Goal: Information Seeking & Learning: Learn about a topic

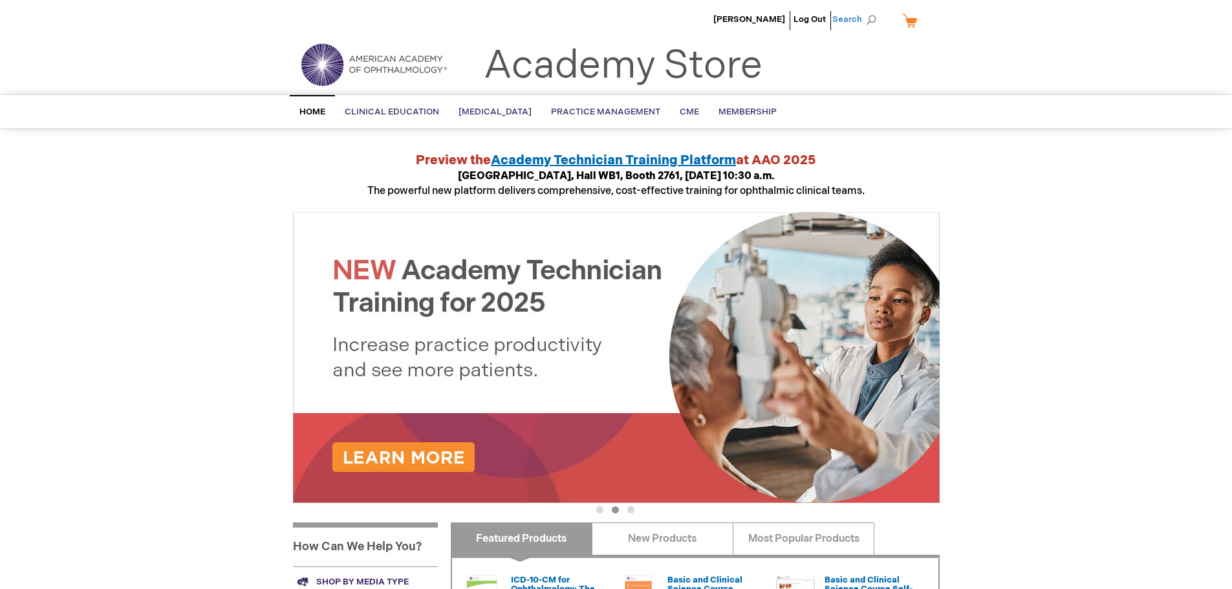
click at [876, 18] on span "Search" at bounding box center [856, 19] width 49 height 26
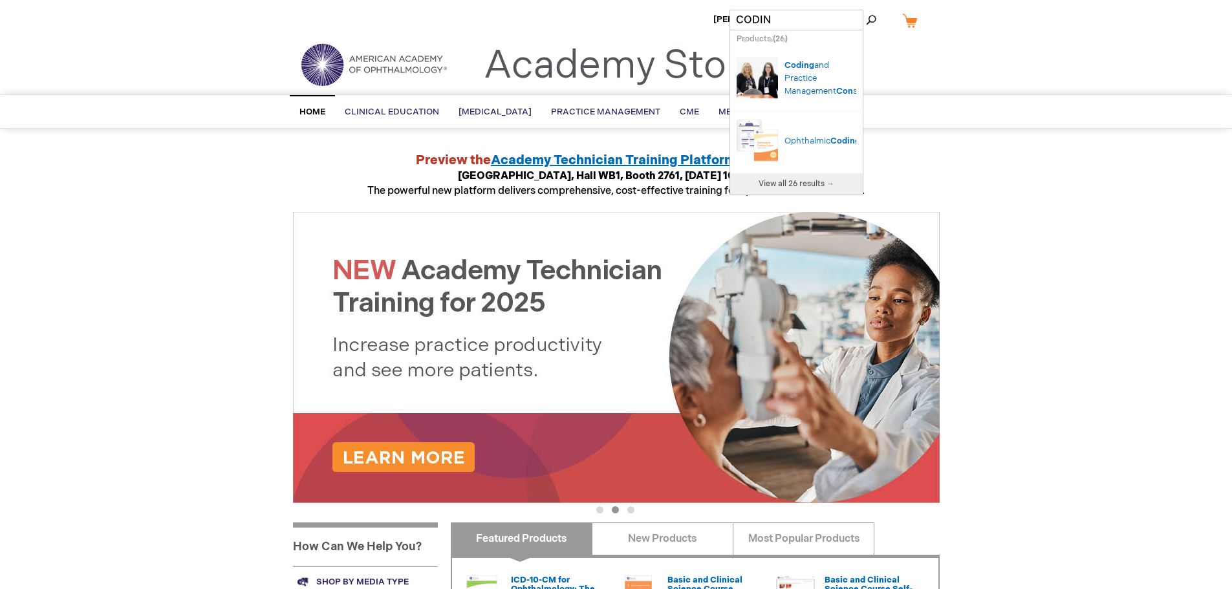
type input "CODI"
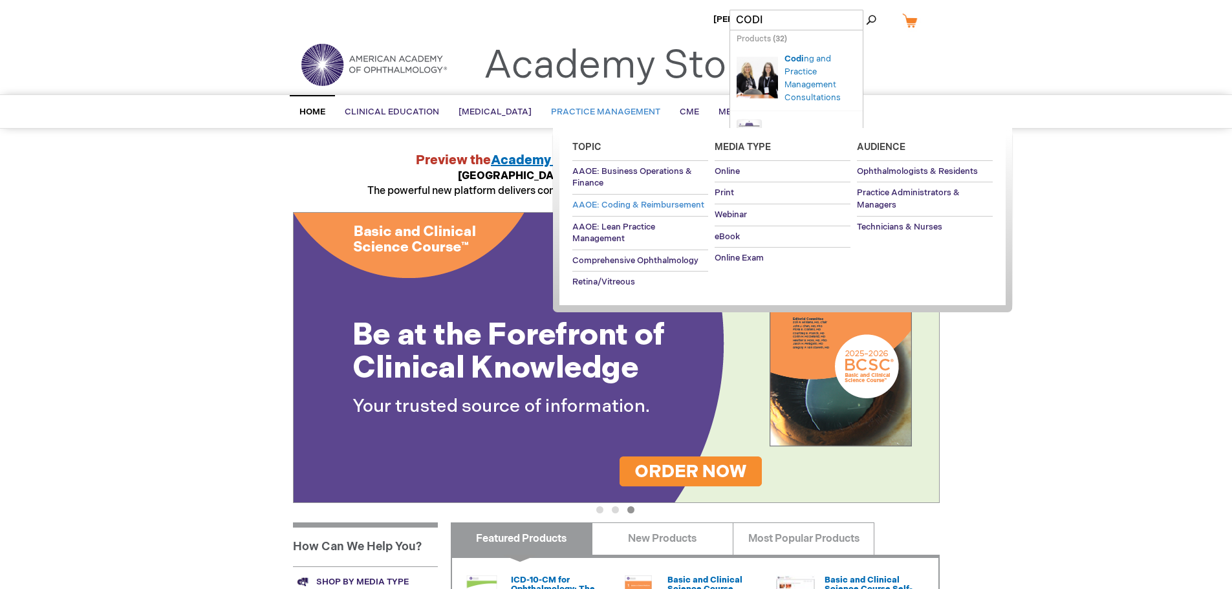
click at [636, 205] on span "AAOE: Coding & Reimbursement" at bounding box center [638, 205] width 132 height 10
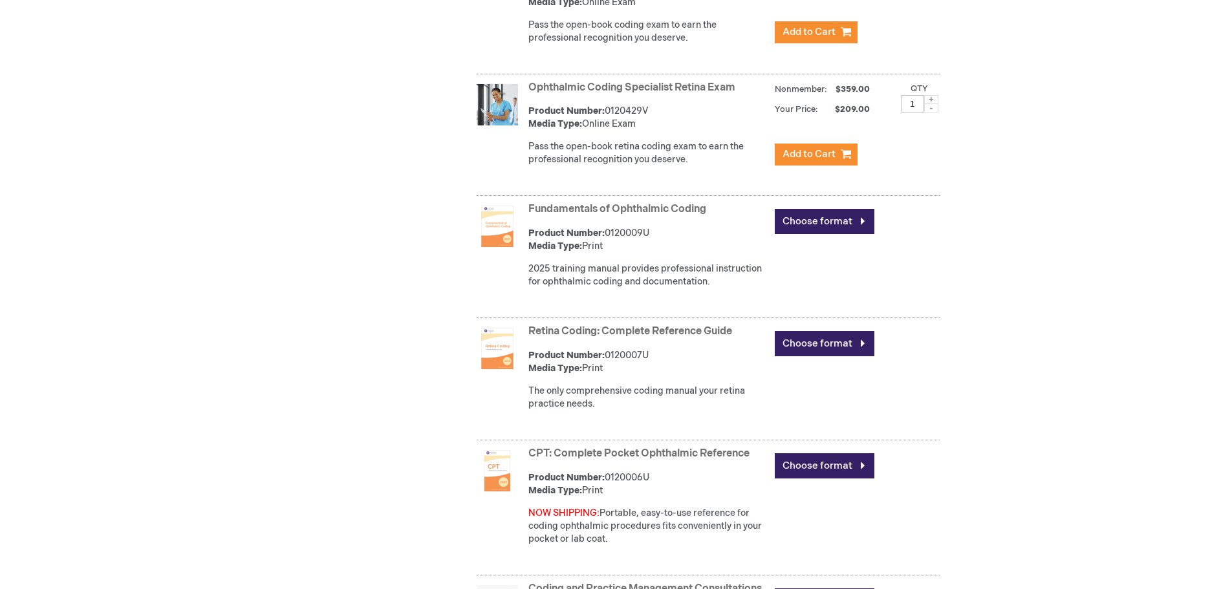
scroll to position [711, 0]
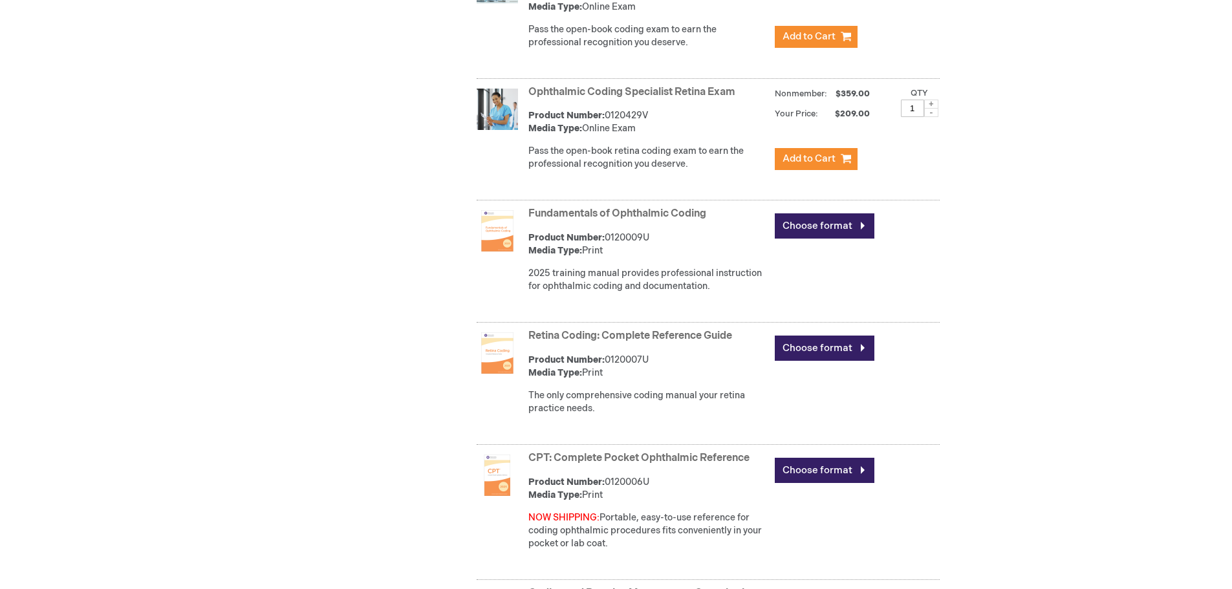
click at [602, 210] on link "Fundamentals of Ophthalmic Coding" at bounding box center [617, 214] width 178 height 12
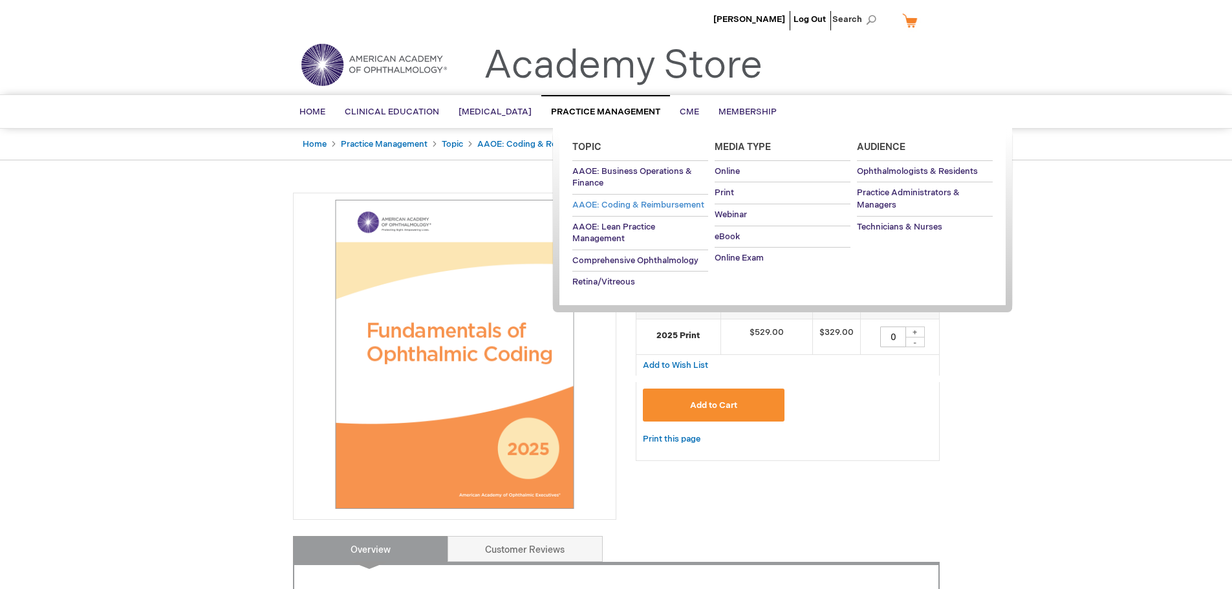
click at [596, 208] on span "AAOE: Coding & Reimbursement" at bounding box center [638, 205] width 132 height 10
